Goal: Check status: Check status

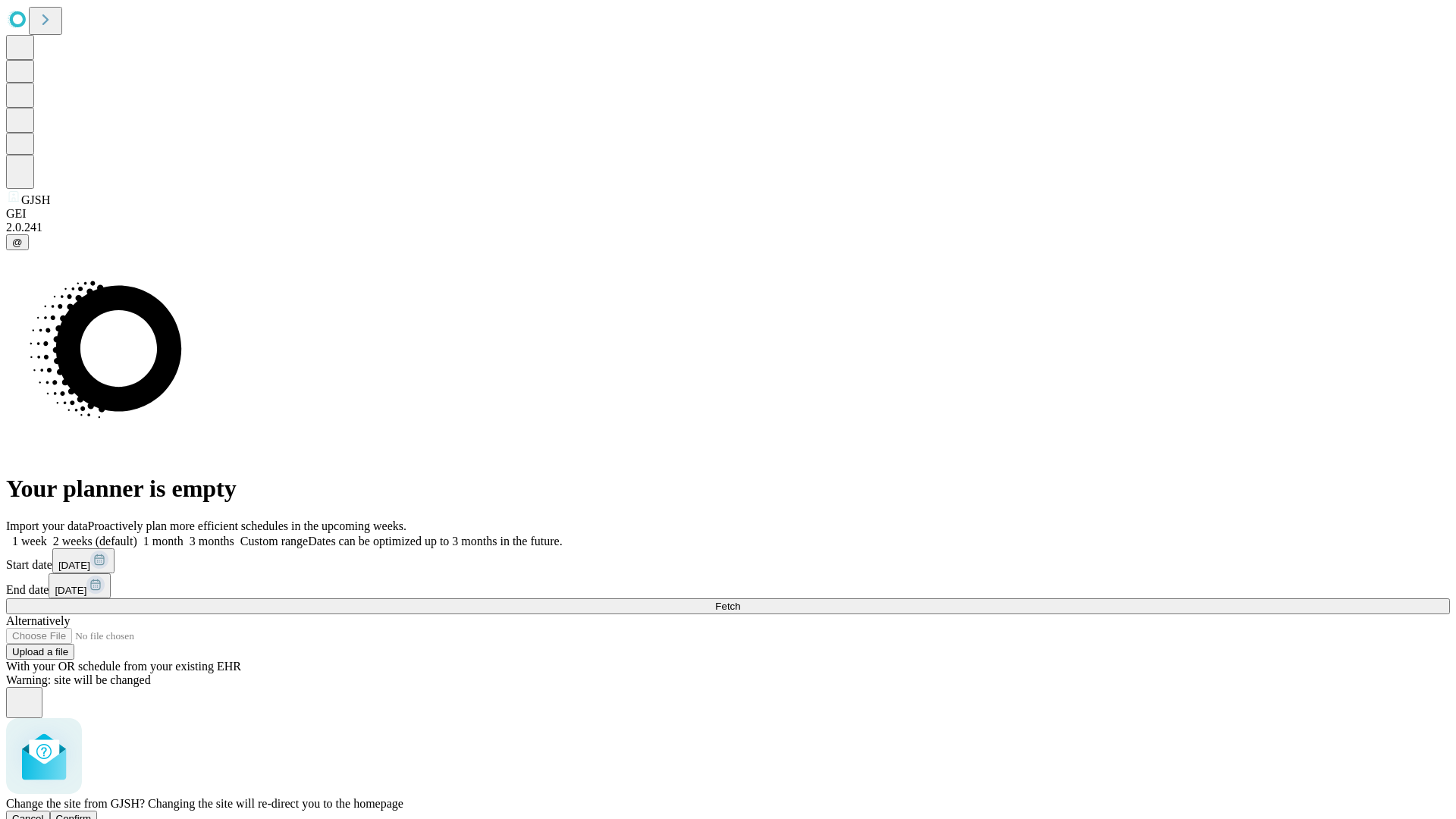
click at [91, 812] on span "Confirm" at bounding box center [74, 818] width 36 height 11
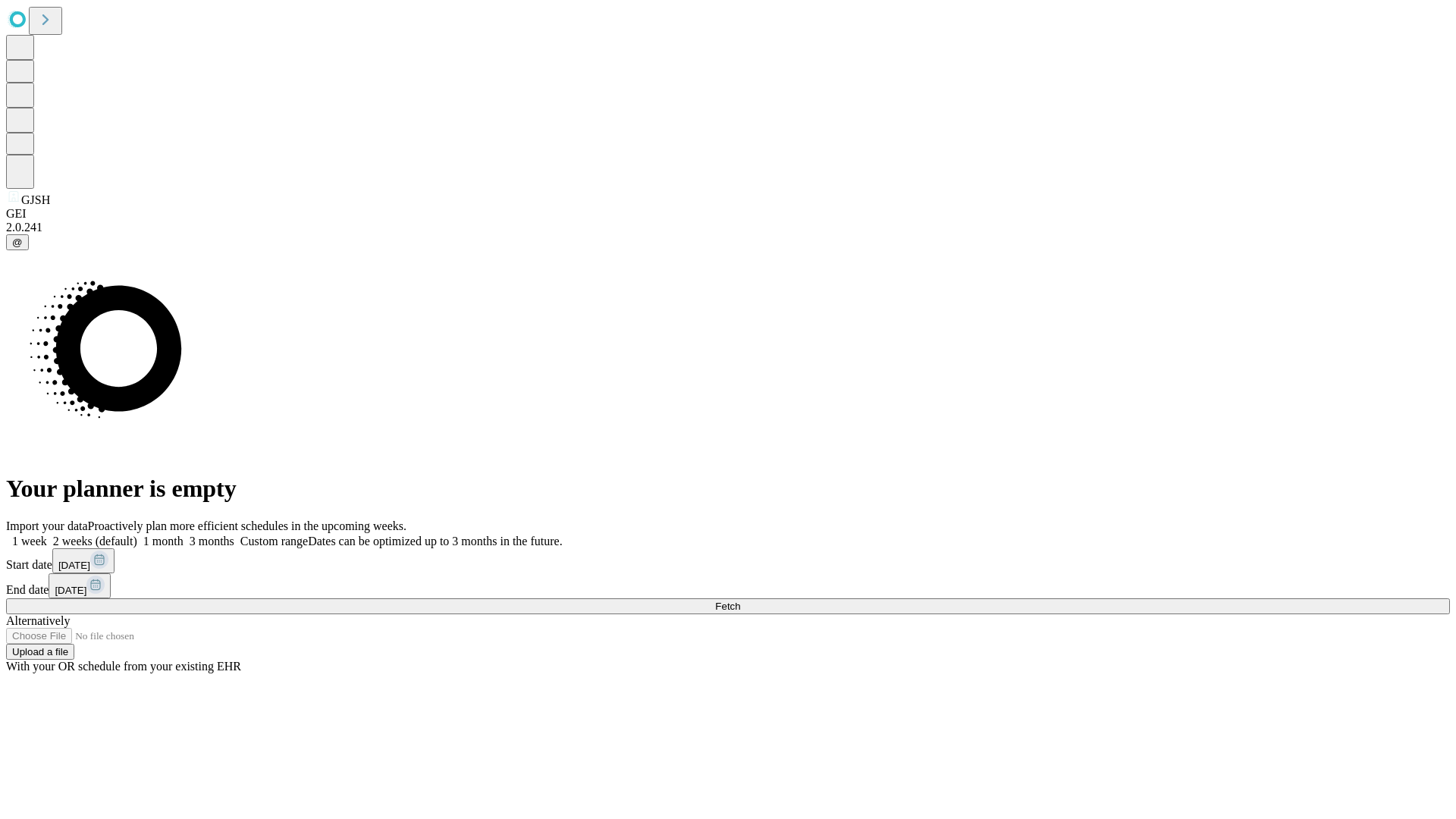
click at [47, 535] on label "1 week" at bounding box center [26, 541] width 41 height 13
click at [740, 600] on span "Fetch" at bounding box center [728, 606] width 25 height 11
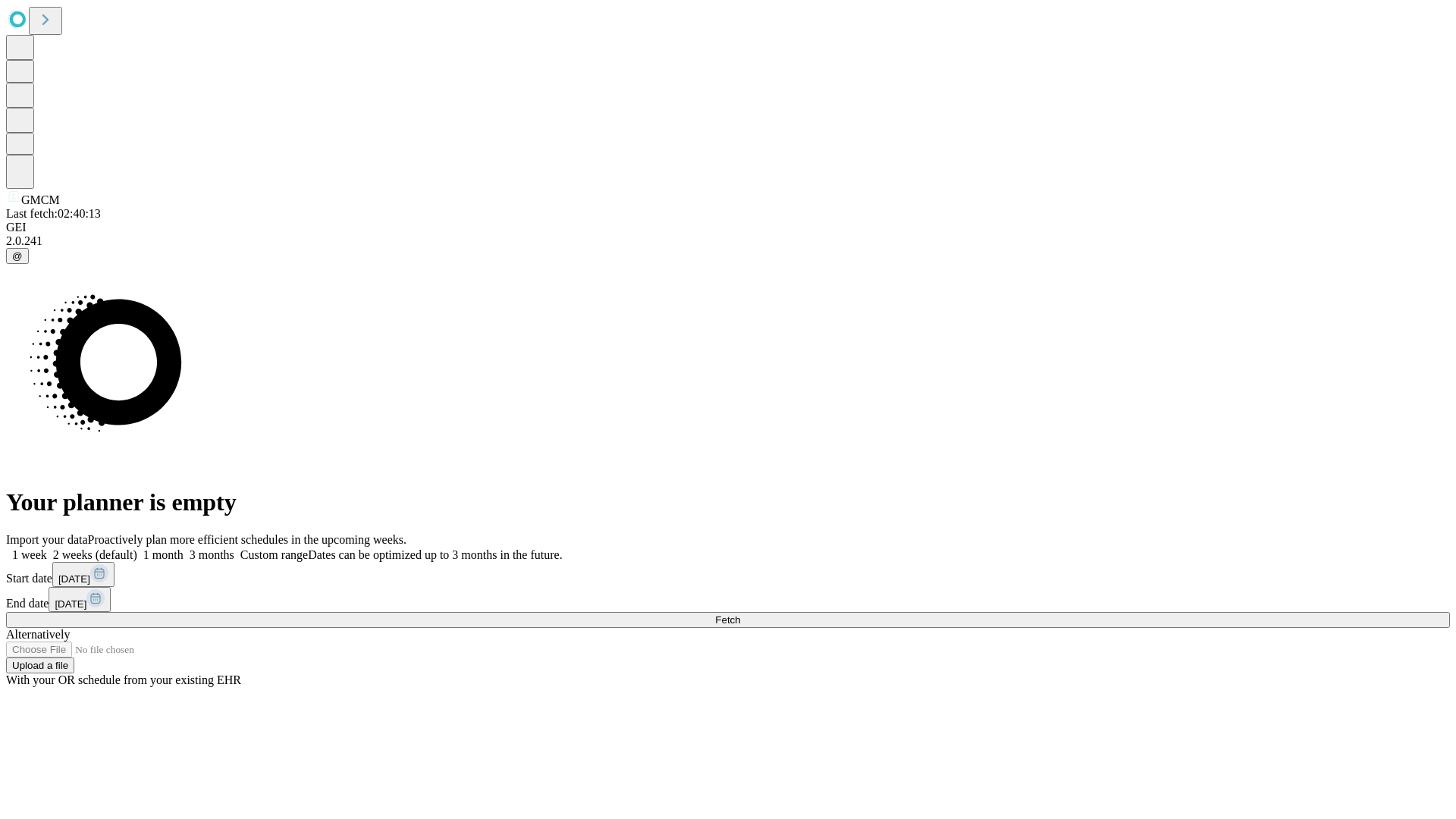
click at [47, 548] on label "1 week" at bounding box center [26, 554] width 41 height 13
click at [740, 614] on span "Fetch" at bounding box center [728, 620] width 25 height 11
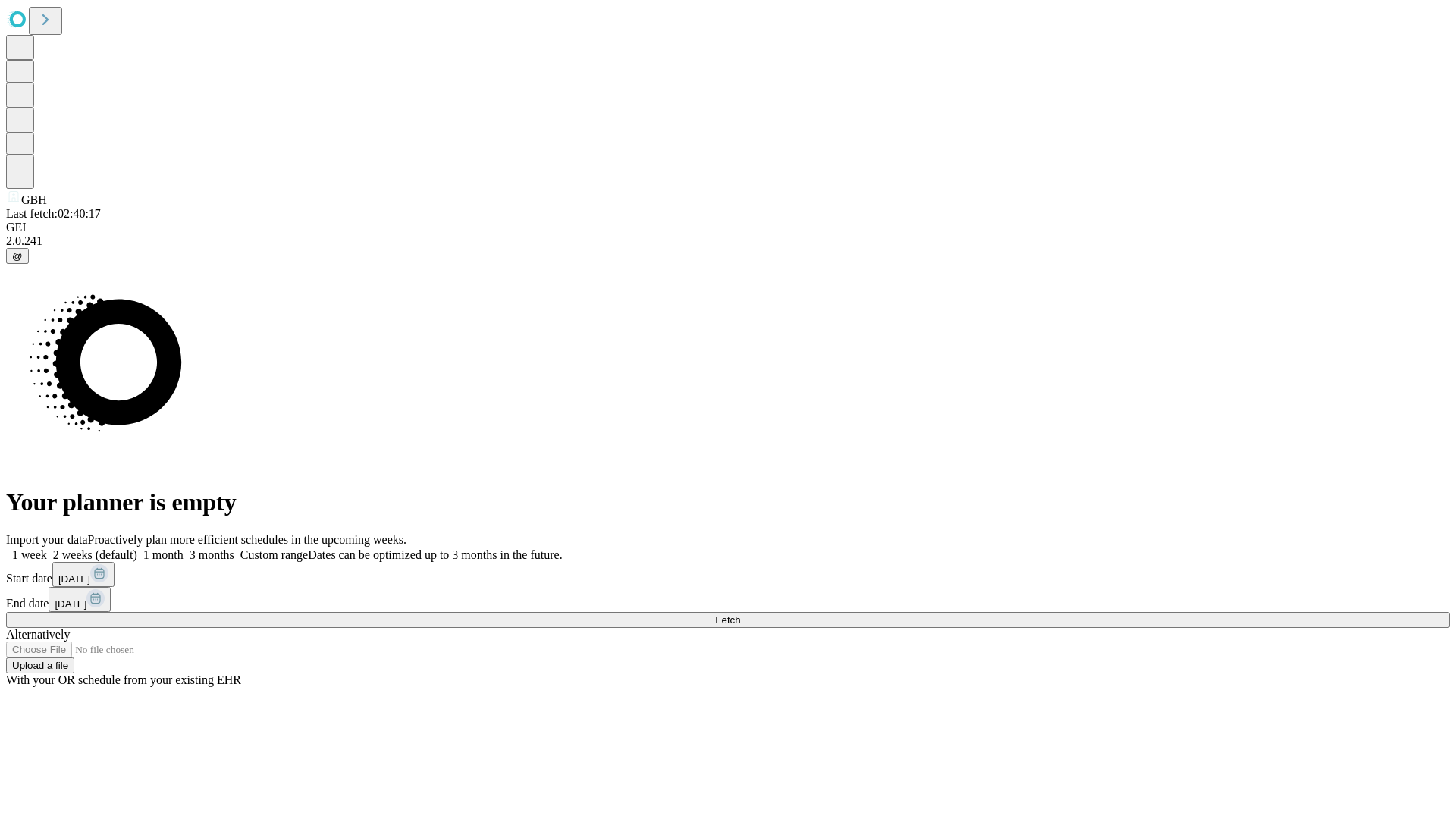
click at [47, 548] on label "1 week" at bounding box center [26, 554] width 41 height 13
click at [740, 614] on span "Fetch" at bounding box center [728, 620] width 25 height 11
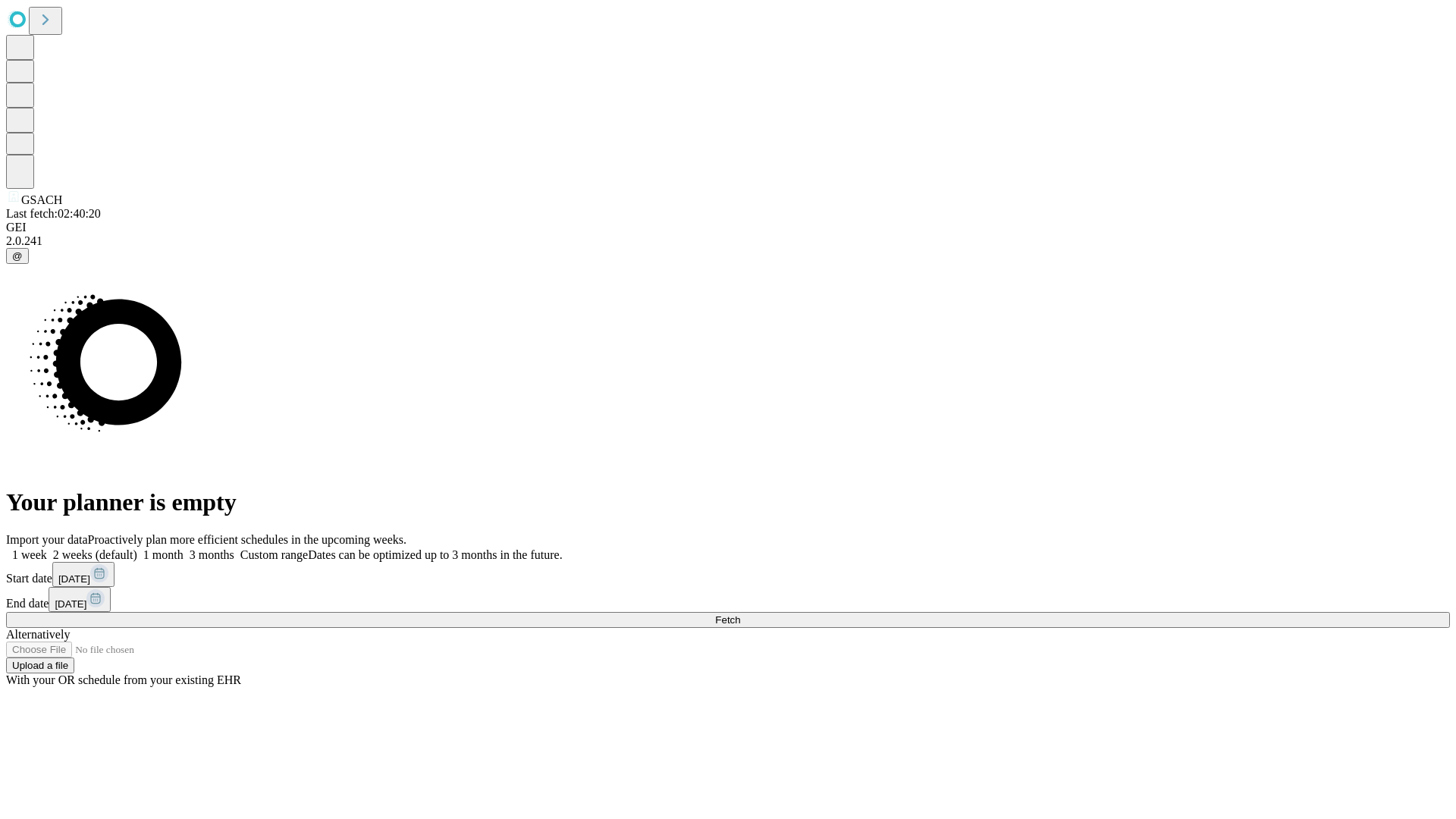
click at [47, 548] on label "1 week" at bounding box center [26, 554] width 41 height 13
click at [740, 614] on span "Fetch" at bounding box center [728, 620] width 25 height 11
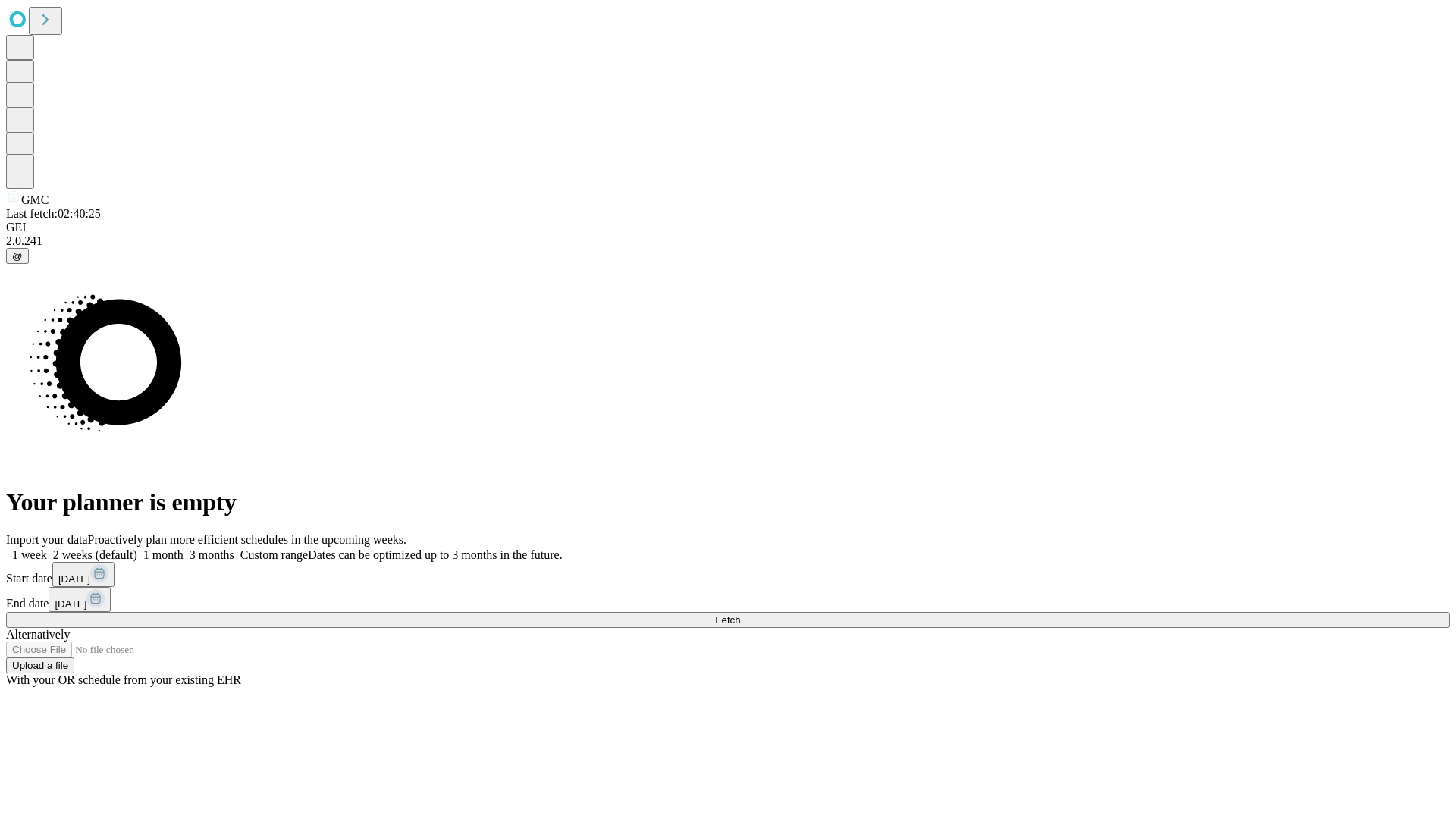
click at [740, 614] on span "Fetch" at bounding box center [728, 620] width 25 height 11
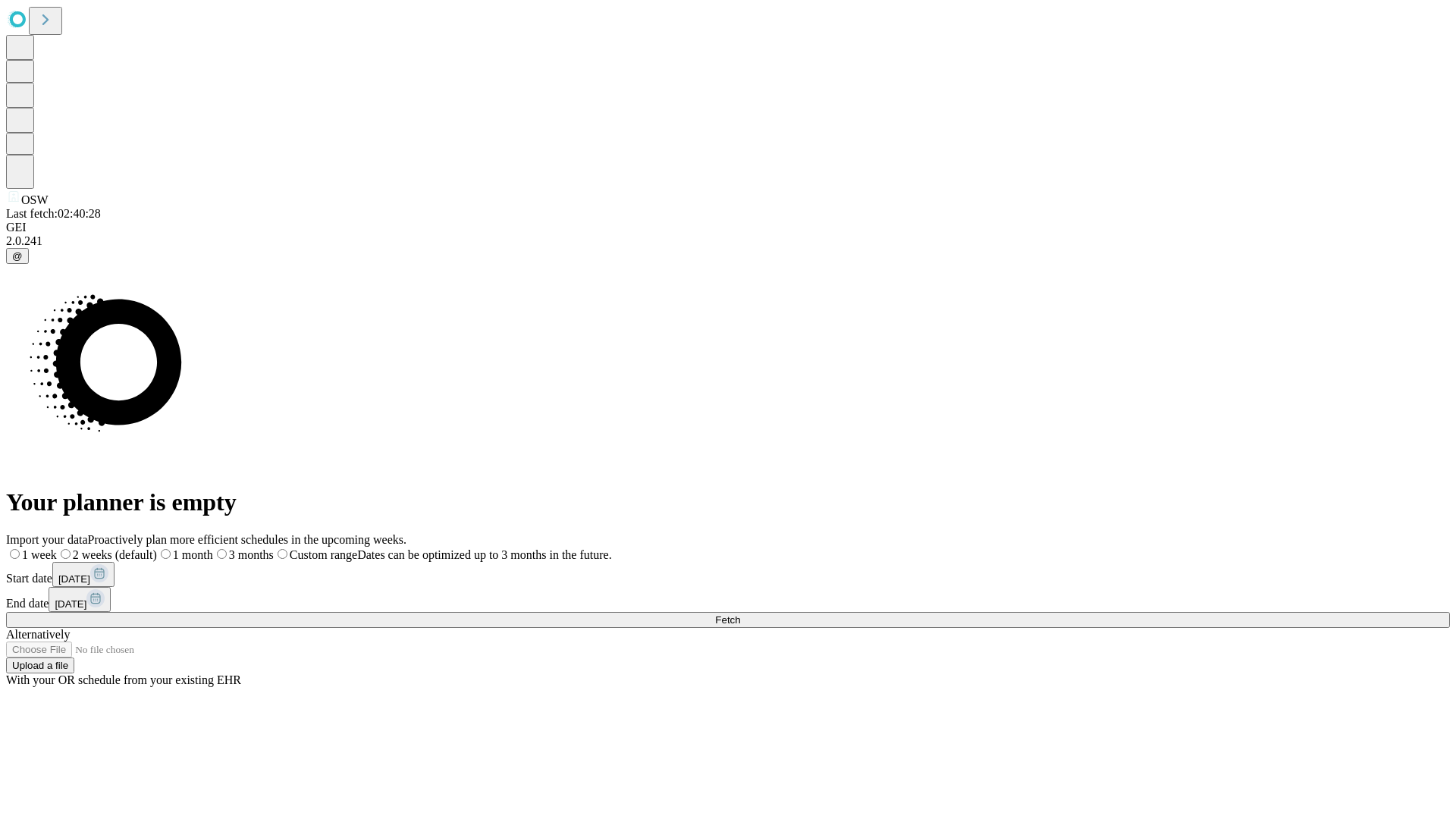
click at [57, 548] on label "1 week" at bounding box center [31, 554] width 51 height 13
click at [740, 614] on span "Fetch" at bounding box center [728, 620] width 25 height 11
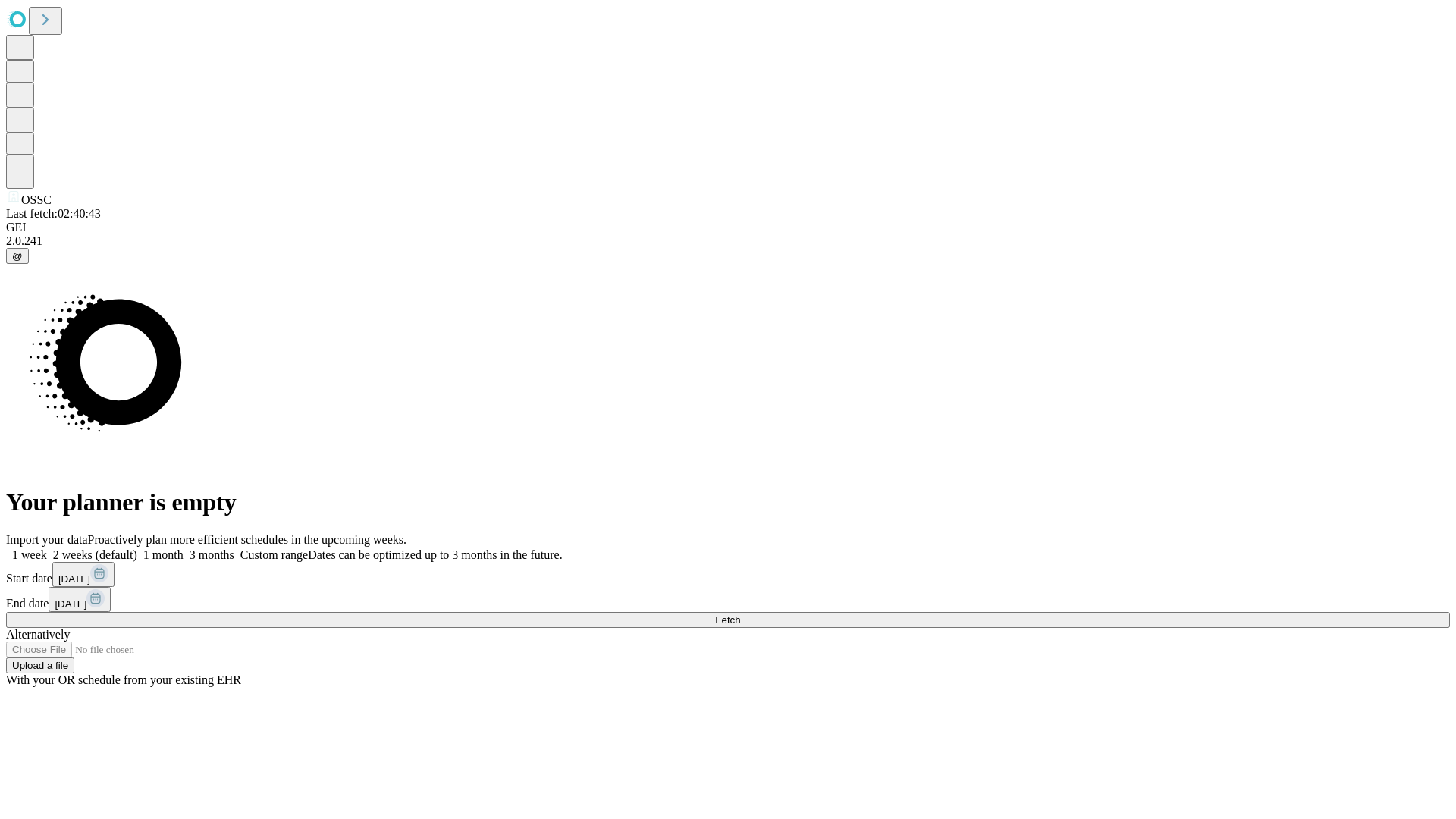
click at [47, 548] on label "1 week" at bounding box center [26, 554] width 41 height 13
click at [740, 614] on span "Fetch" at bounding box center [728, 620] width 25 height 11
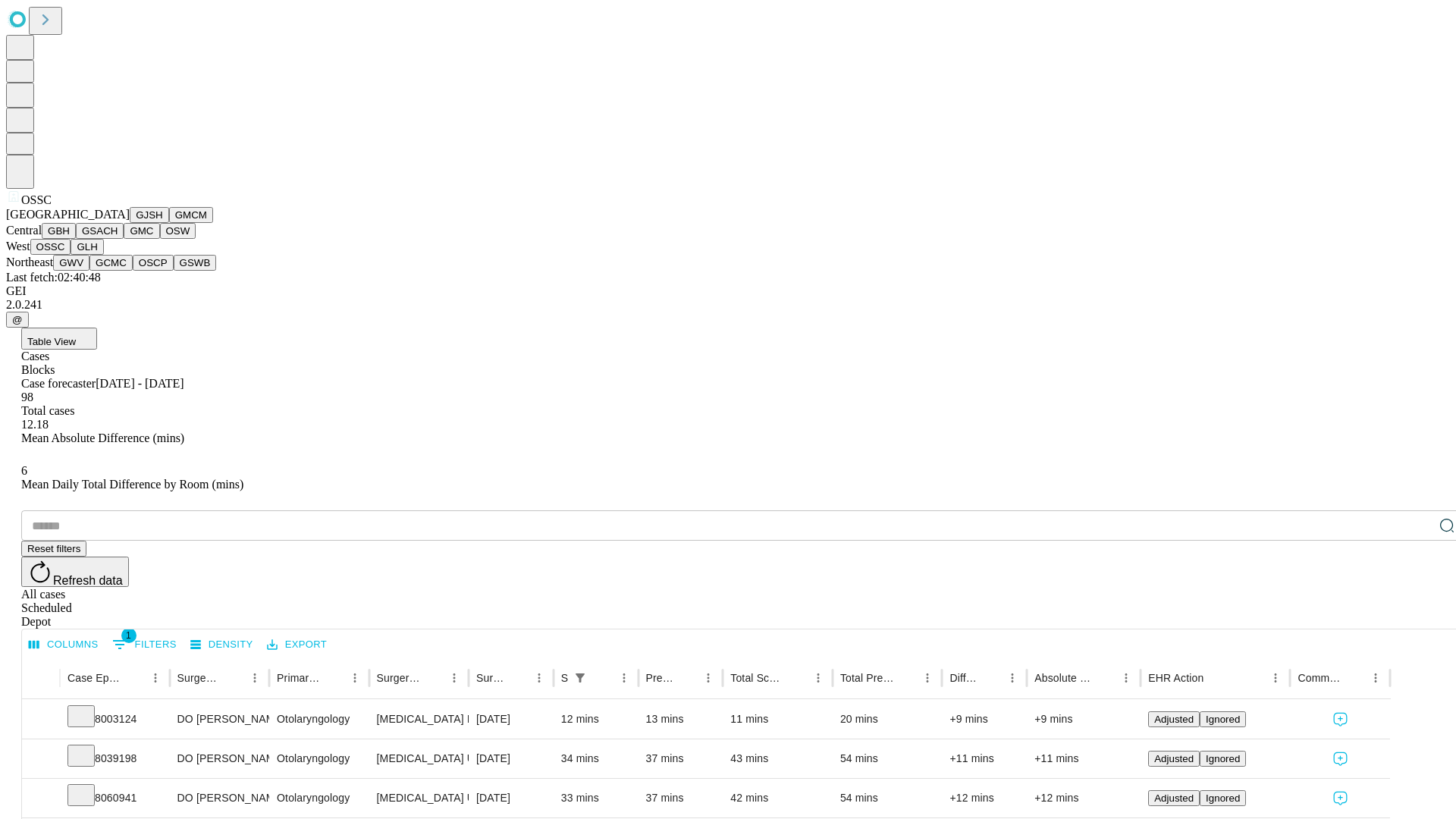
click at [103, 255] on button "GLH" at bounding box center [87, 246] width 33 height 16
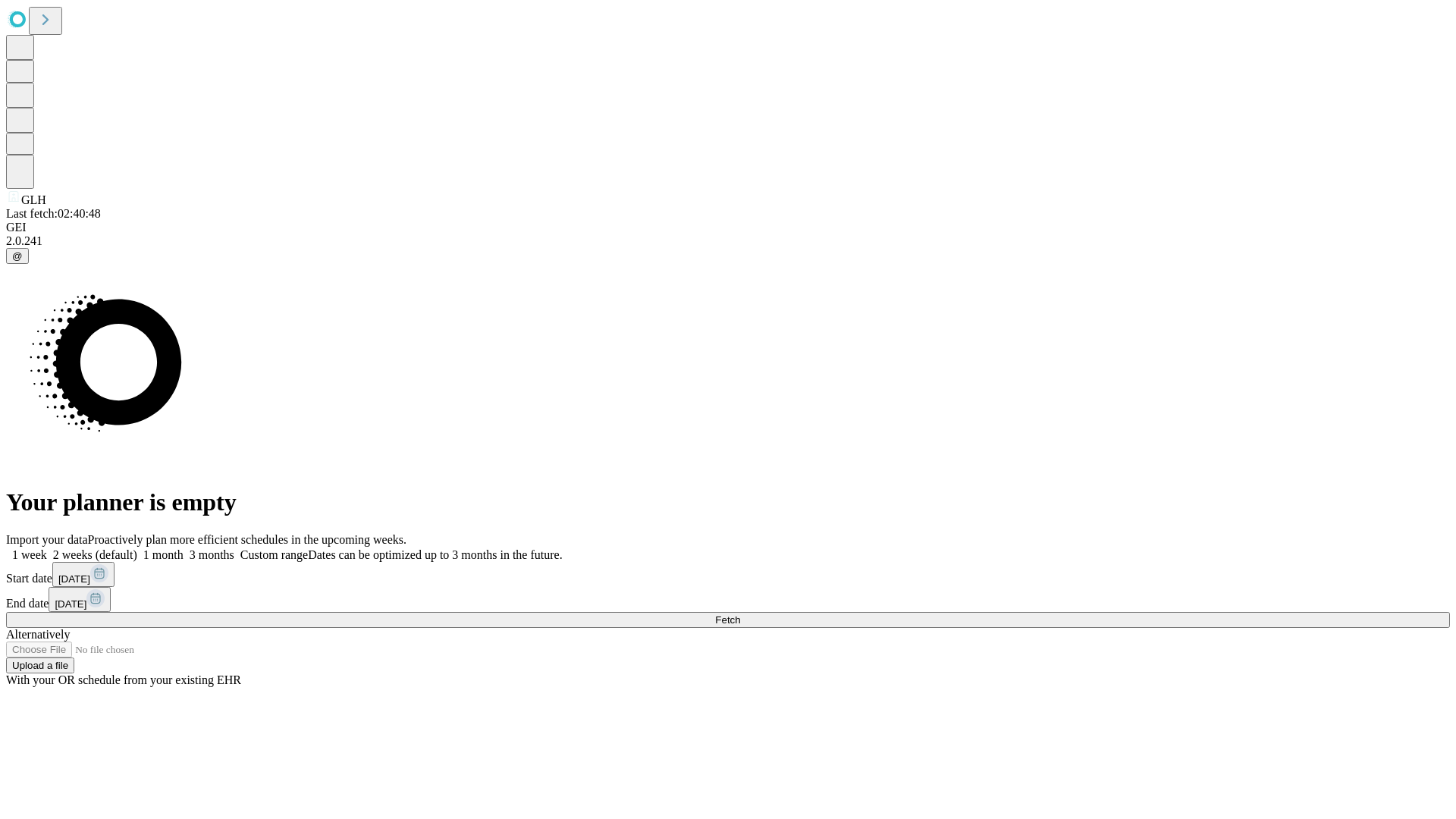
click at [47, 548] on label "1 week" at bounding box center [26, 554] width 41 height 13
click at [740, 614] on span "Fetch" at bounding box center [728, 620] width 25 height 11
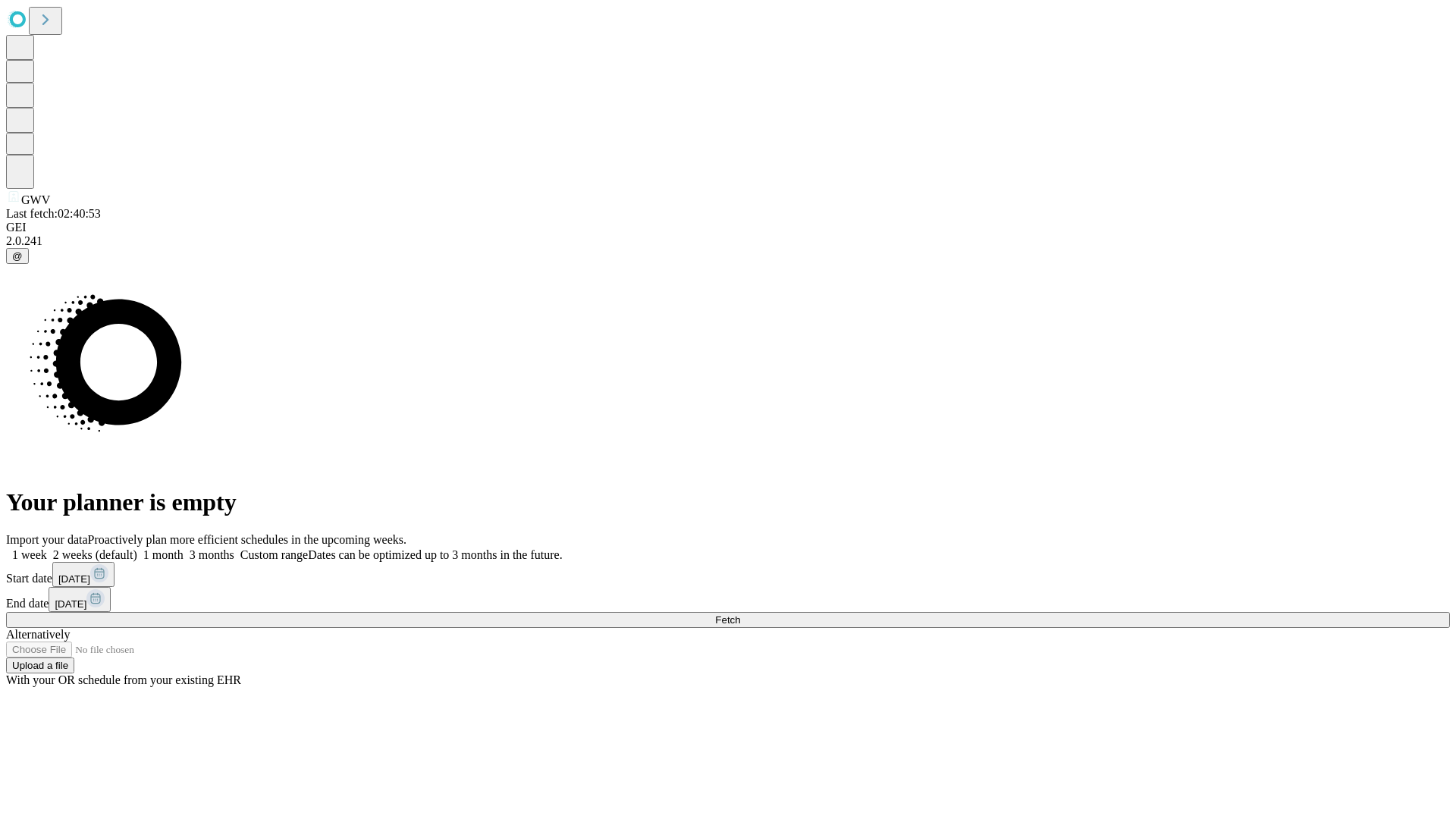
click at [47, 548] on label "1 week" at bounding box center [26, 554] width 41 height 13
click at [740, 614] on span "Fetch" at bounding box center [728, 620] width 25 height 11
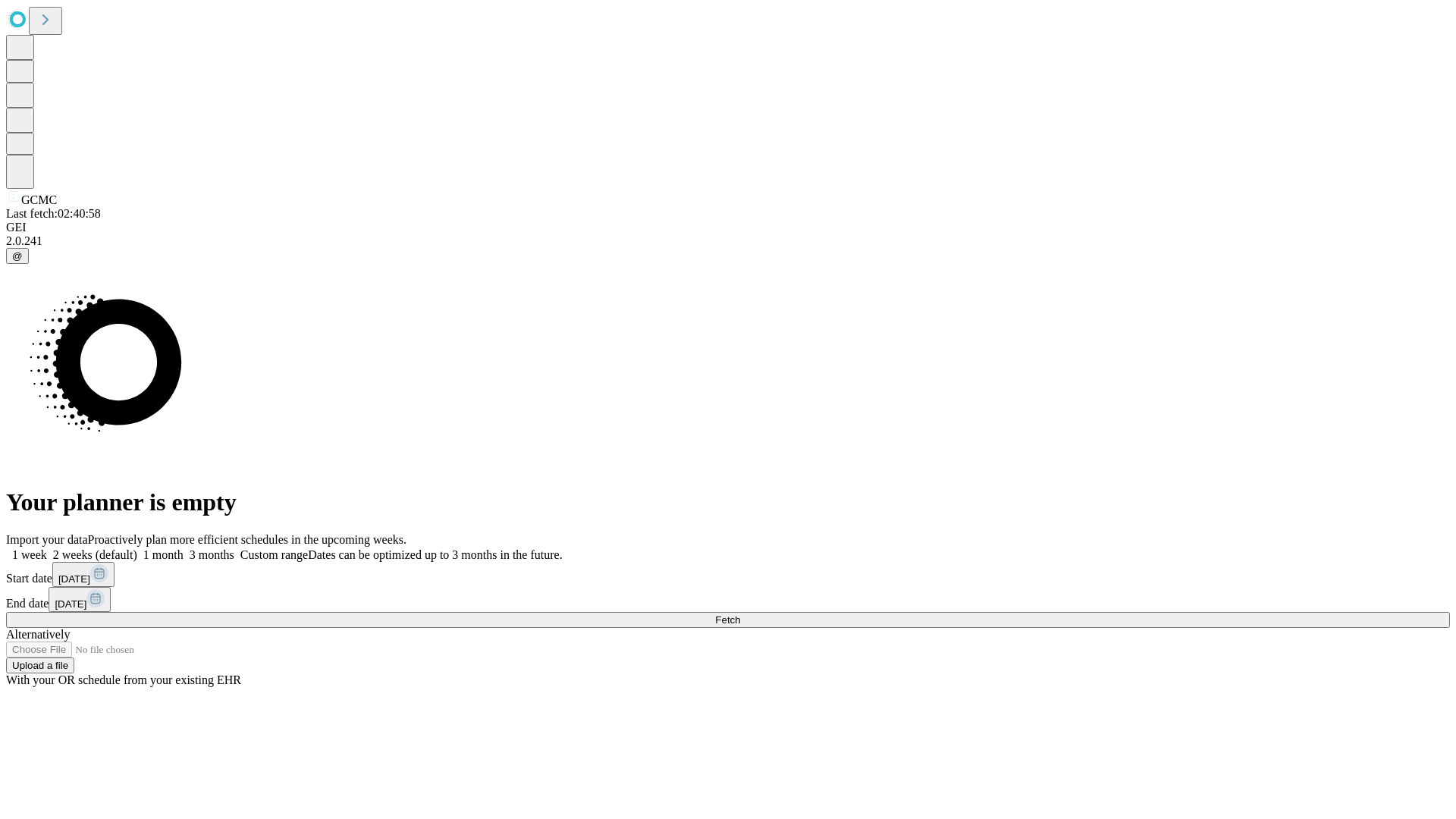
click at [47, 548] on label "1 week" at bounding box center [26, 554] width 41 height 13
click at [740, 614] on span "Fetch" at bounding box center [728, 620] width 25 height 11
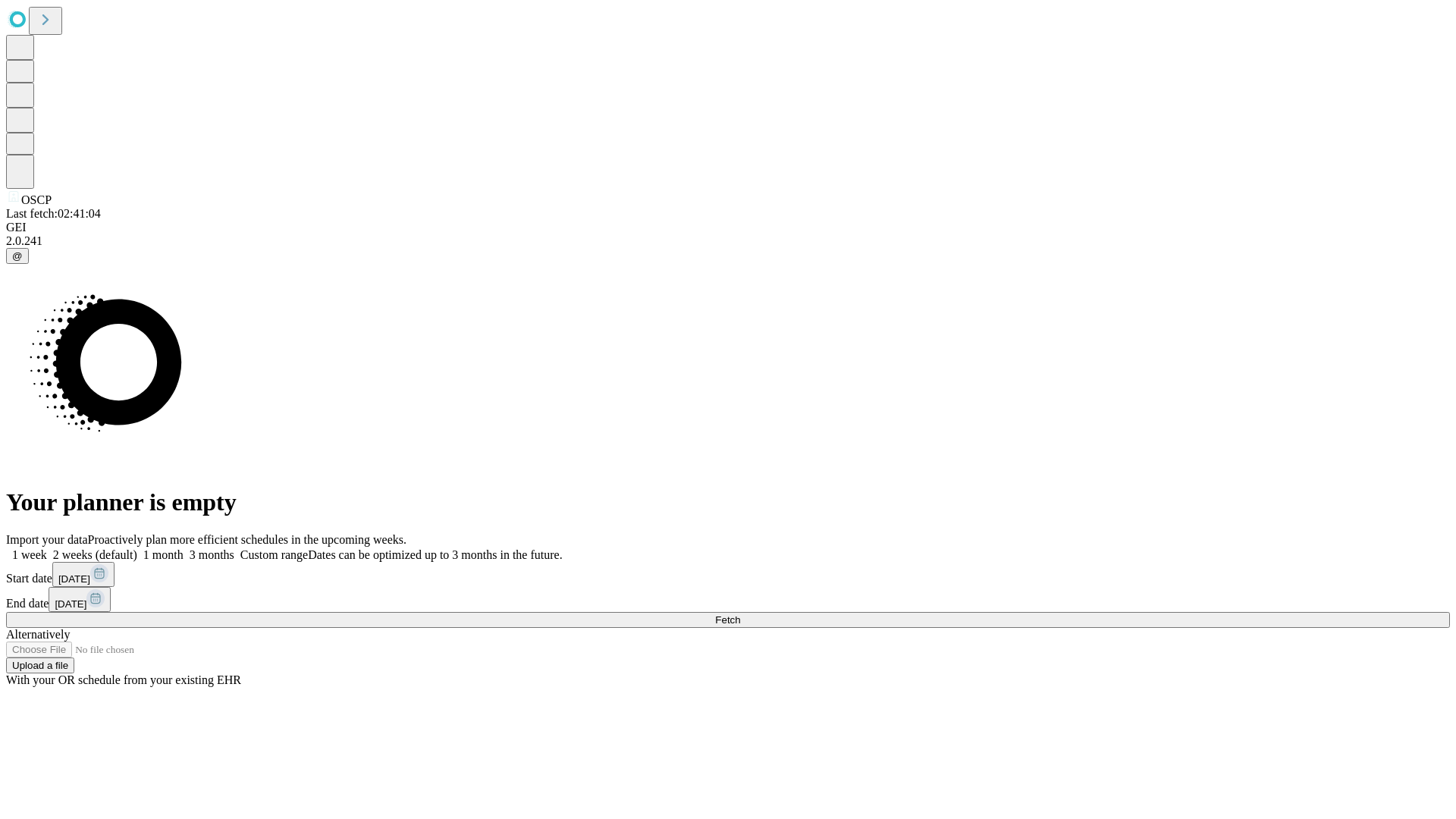
click at [740, 614] on span "Fetch" at bounding box center [728, 620] width 25 height 11
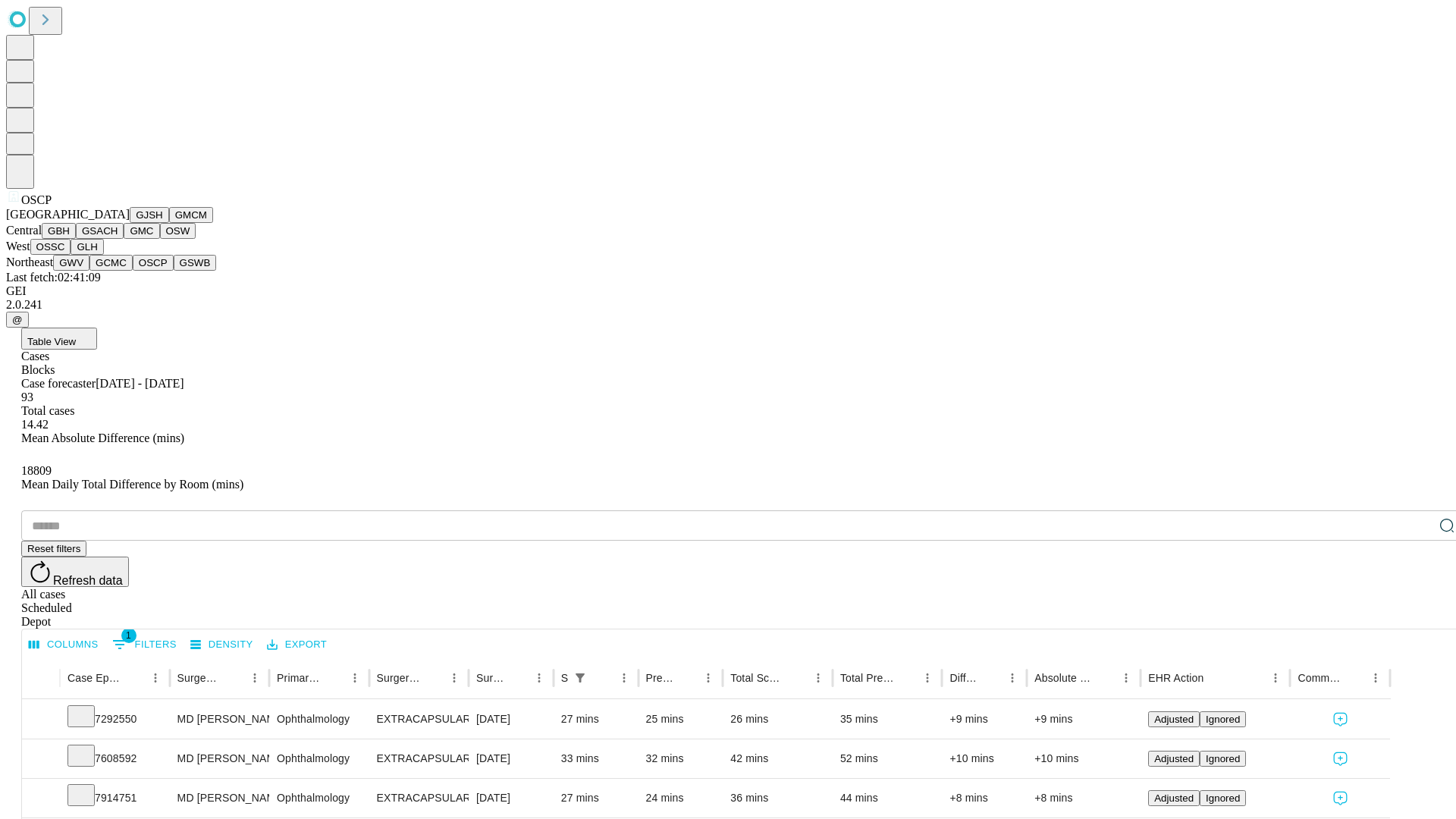
click at [174, 270] on button "GSWB" at bounding box center [195, 262] width 43 height 16
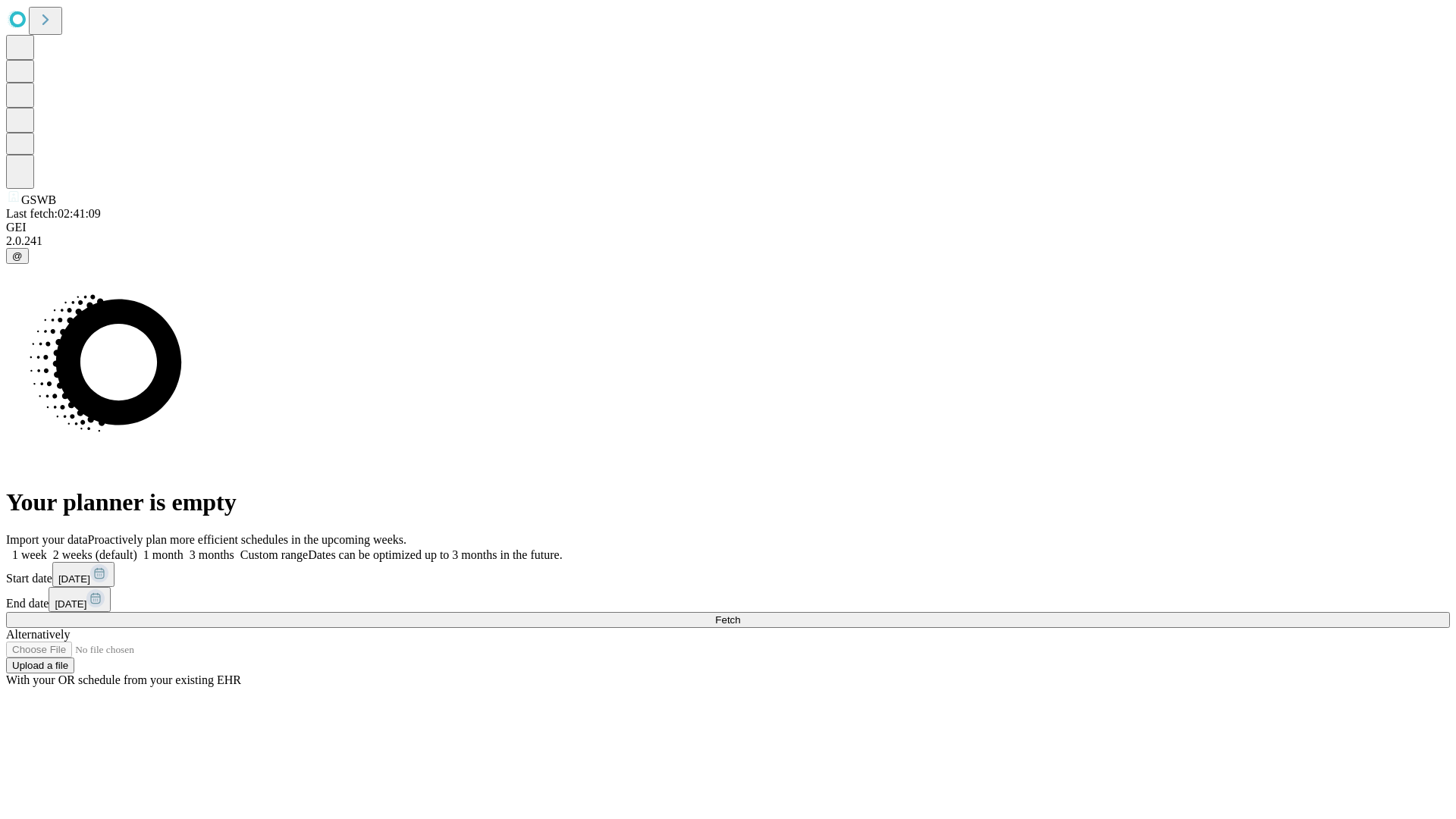
click at [47, 548] on label "1 week" at bounding box center [26, 554] width 41 height 13
click at [740, 614] on span "Fetch" at bounding box center [728, 620] width 25 height 11
